Goal: Task Accomplishment & Management: Use online tool/utility

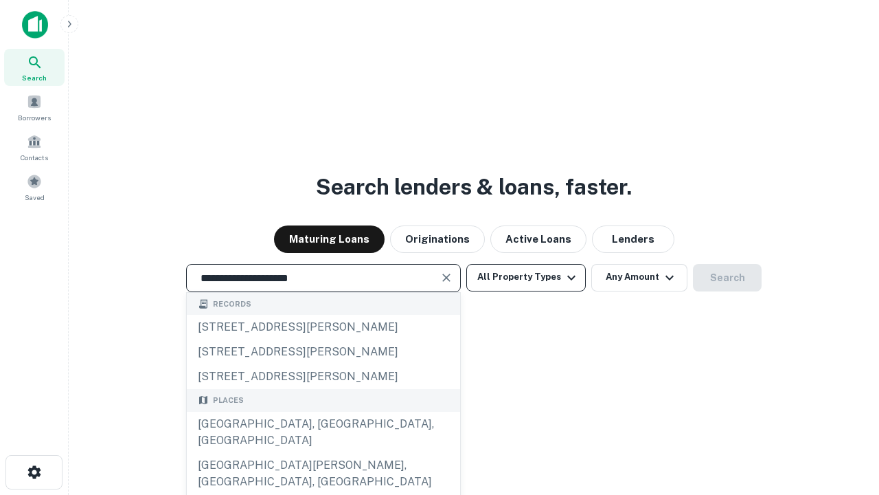
click at [323, 453] on div "Santa Monica, CA, USA" at bounding box center [323, 431] width 273 height 41
click at [526, 277] on button "All Property Types" at bounding box center [526, 277] width 120 height 27
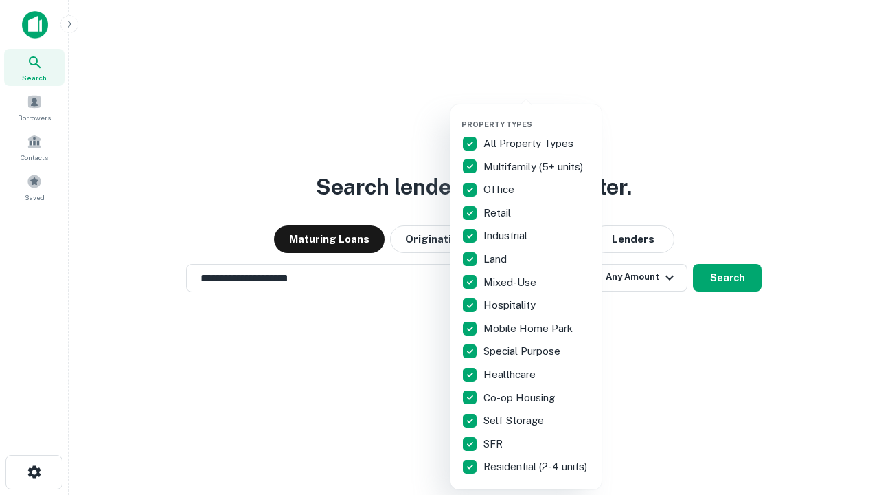
type input "**********"
click at [537, 115] on button "button" at bounding box center [537, 115] width 151 height 1
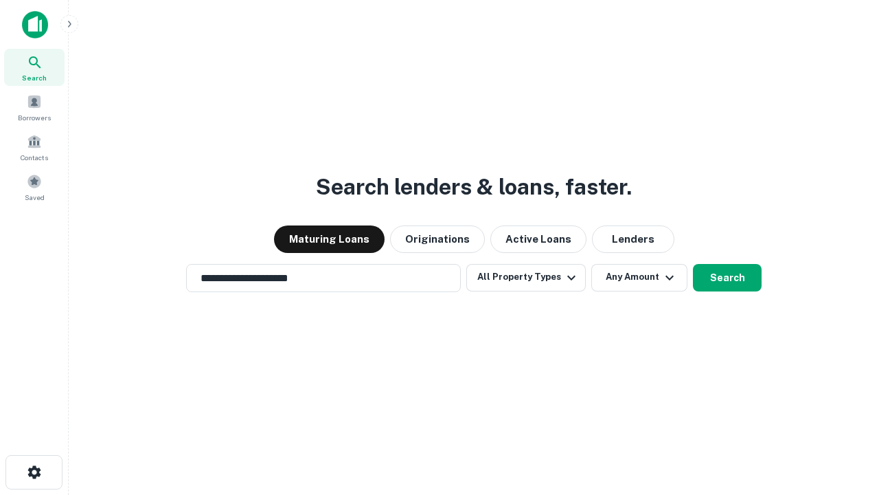
scroll to position [21, 0]
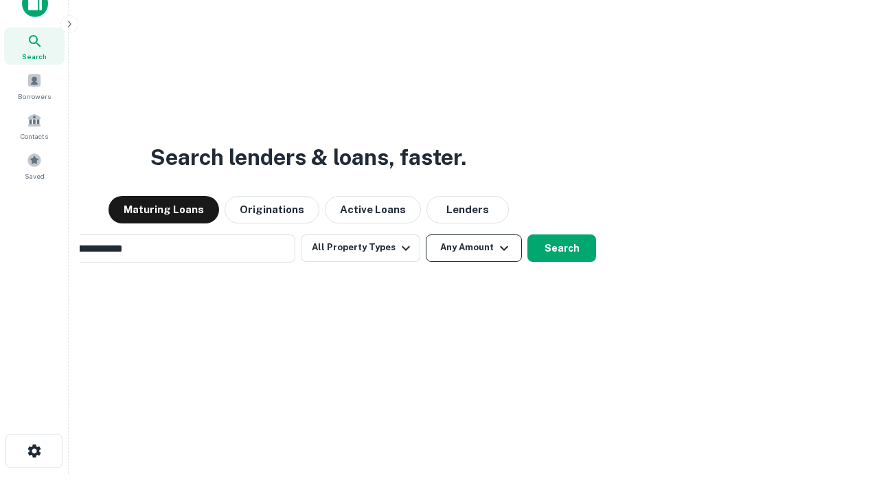
click at [426, 234] on button "Any Amount" at bounding box center [474, 247] width 96 height 27
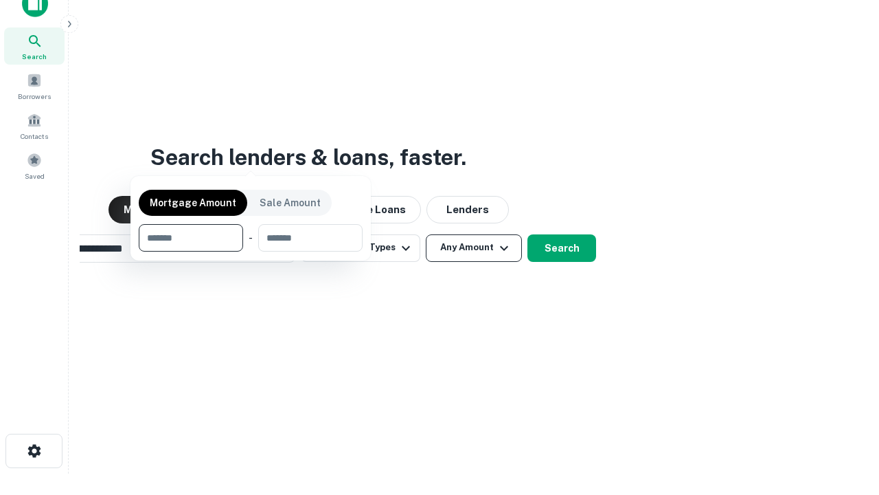
scroll to position [99, 389]
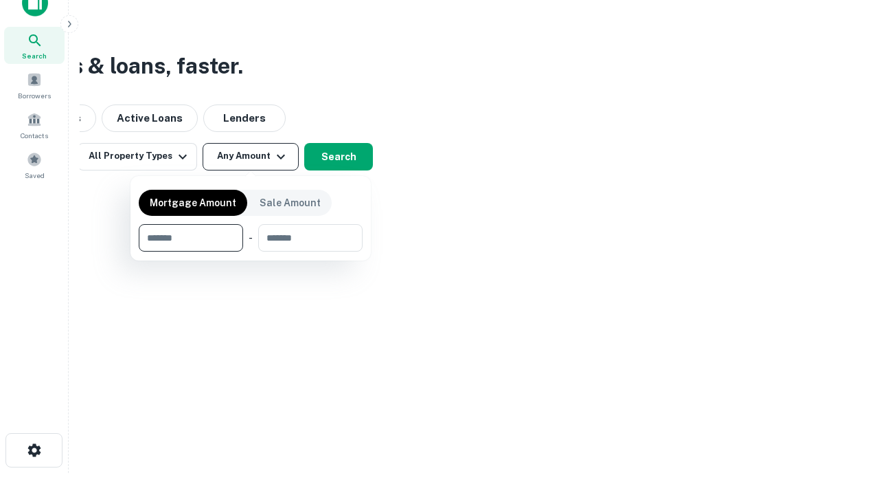
type input "*******"
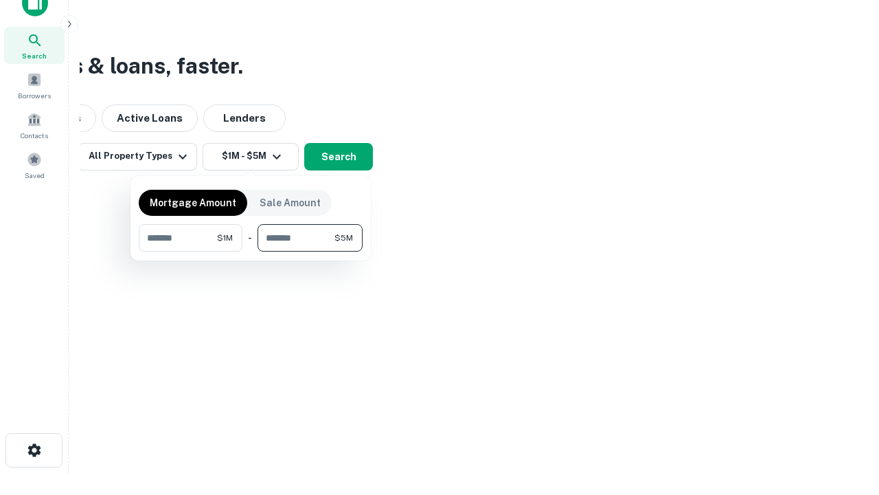
type input "*******"
click at [251, 251] on button "button" at bounding box center [251, 251] width 224 height 1
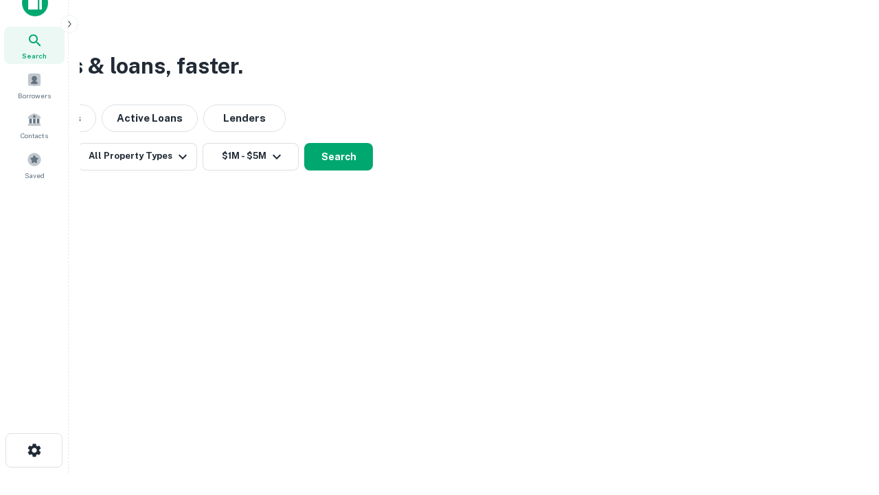
scroll to position [8, 253]
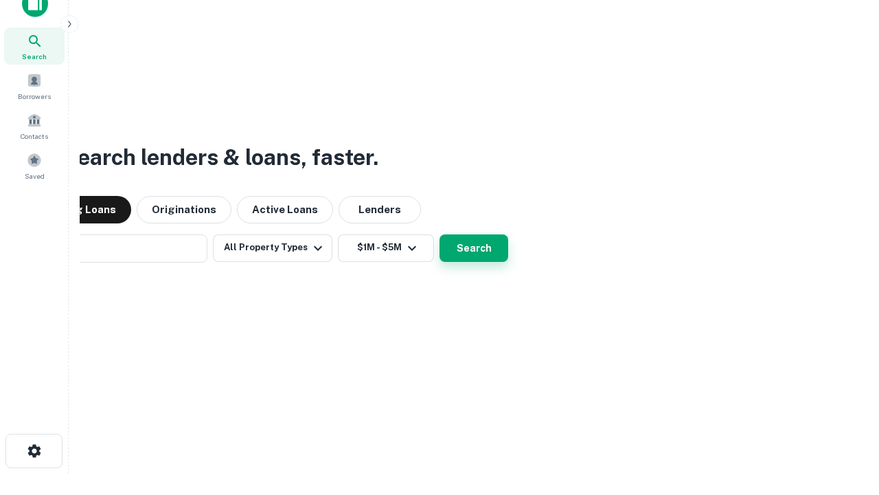
click at [440, 234] on button "Search" at bounding box center [474, 247] width 69 height 27
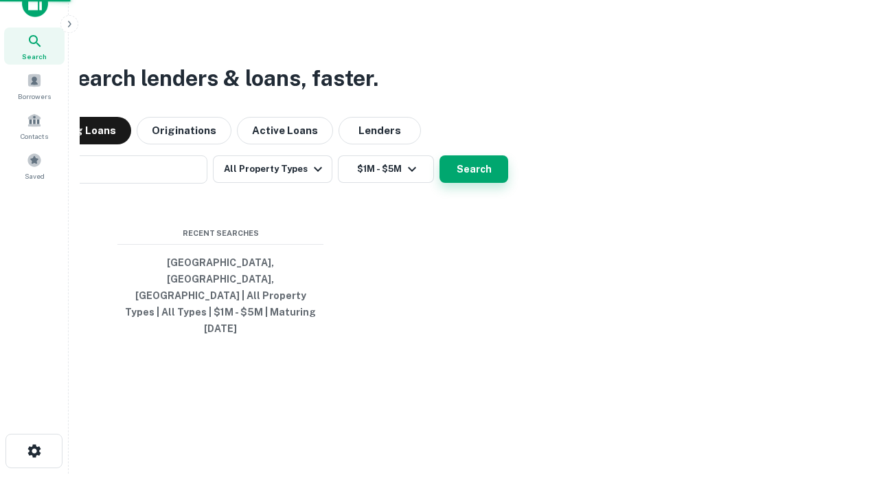
scroll to position [22, 0]
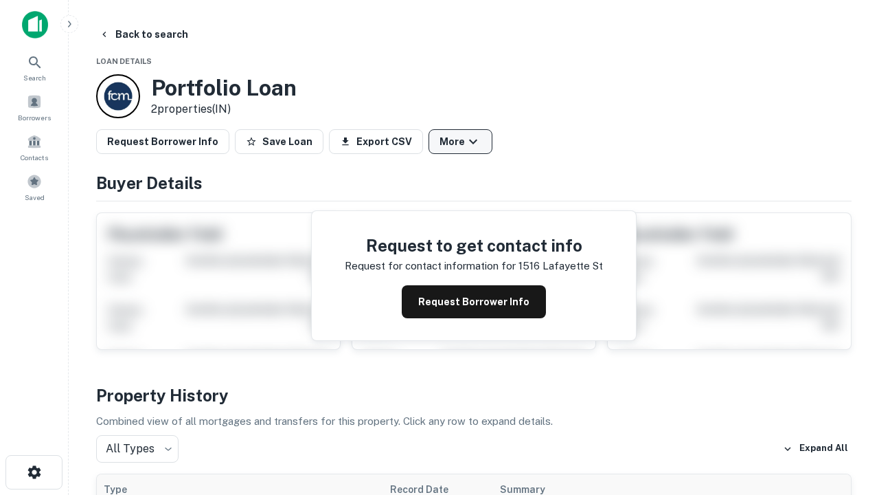
click at [460, 141] on button "More" at bounding box center [461, 141] width 64 height 25
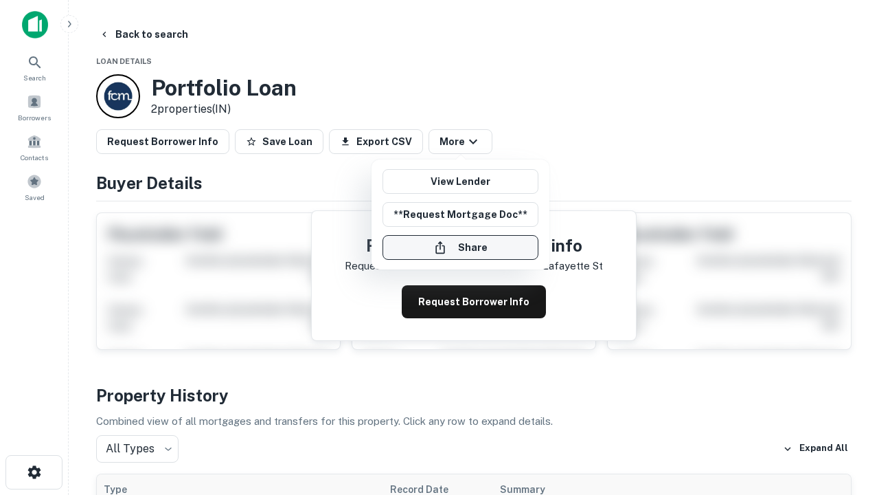
click at [460, 247] on button "Share" at bounding box center [461, 247] width 156 height 25
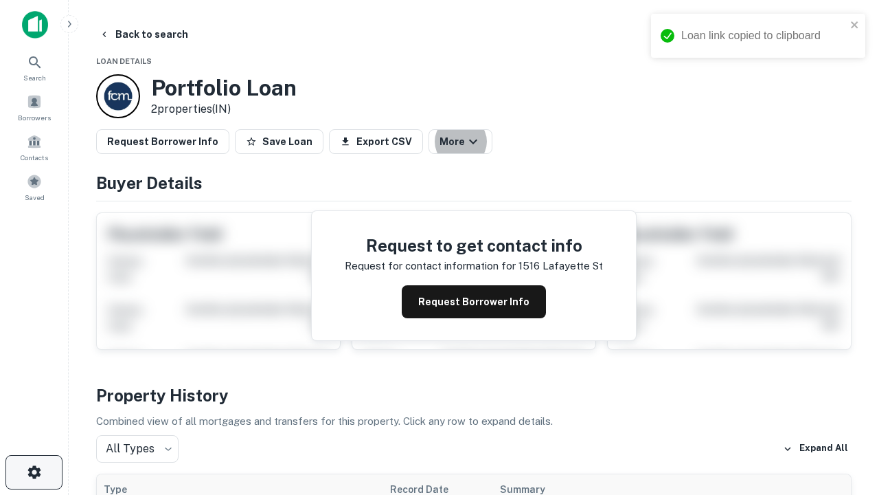
click at [34, 472] on icon "button" at bounding box center [34, 472] width 16 height 16
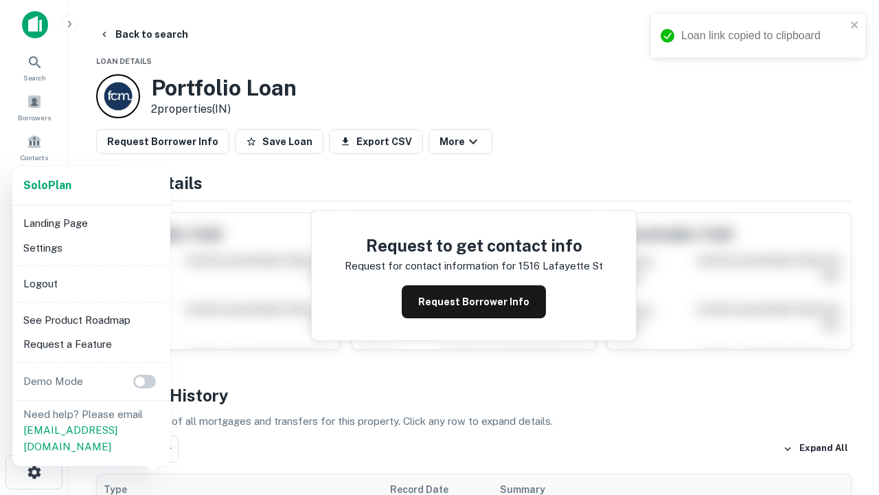
click at [91, 283] on li "Logout" at bounding box center [91, 283] width 147 height 25
